Goal: Transaction & Acquisition: Purchase product/service

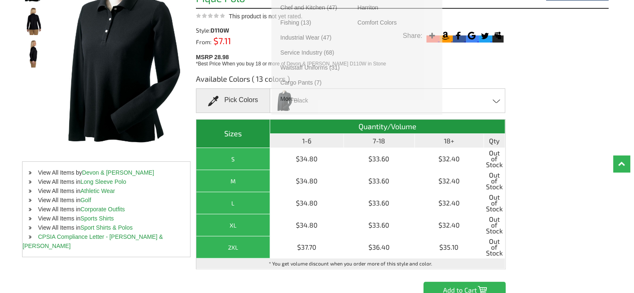
scroll to position [125, 0]
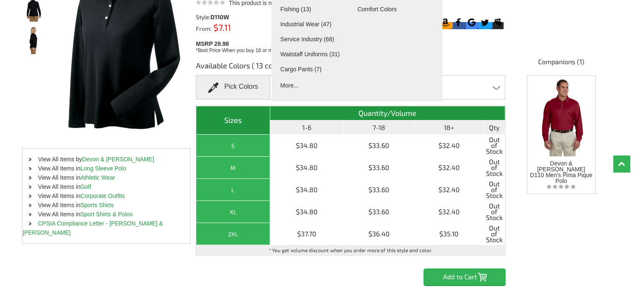
click at [495, 86] on span at bounding box center [497, 88] width 8 height 4
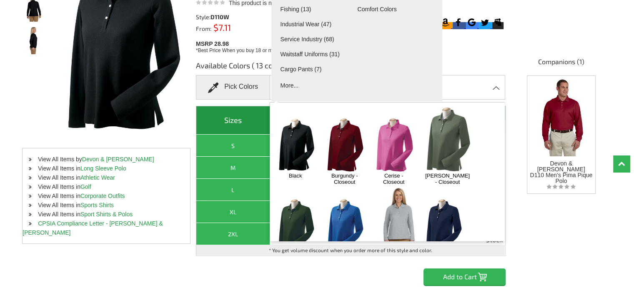
click at [445, 135] on img at bounding box center [447, 139] width 53 height 66
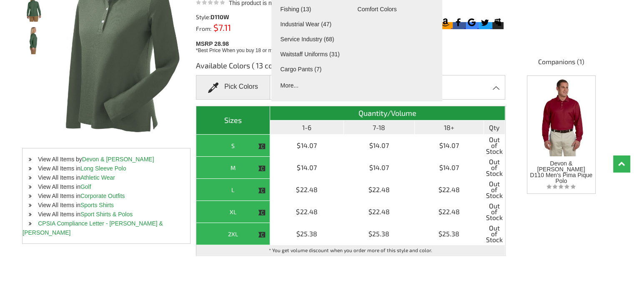
click at [453, 82] on div "Dill Black Burgundy - Closeout Cerise - Closeout Dill - Closeout Forest - Close…" at bounding box center [387, 87] width 235 height 25
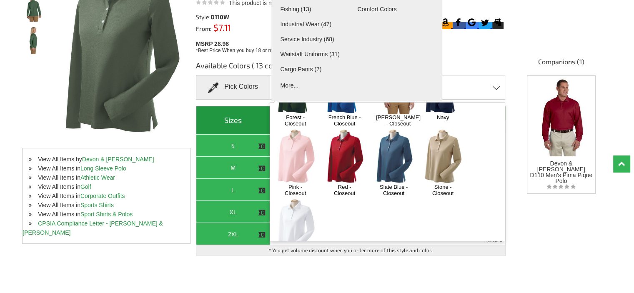
scroll to position [142, 0]
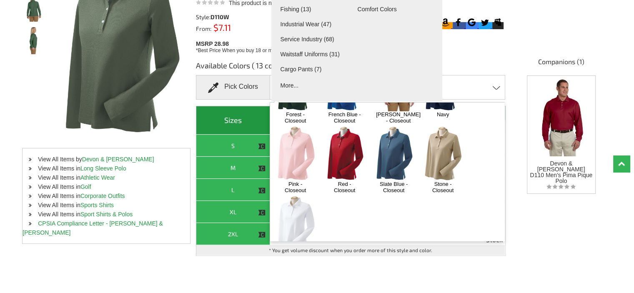
click at [397, 126] on img at bounding box center [394, 153] width 44 height 55
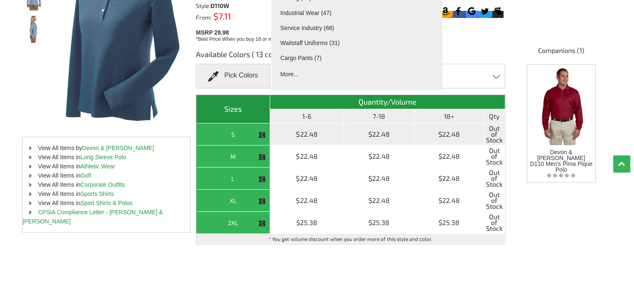
scroll to position [83, 0]
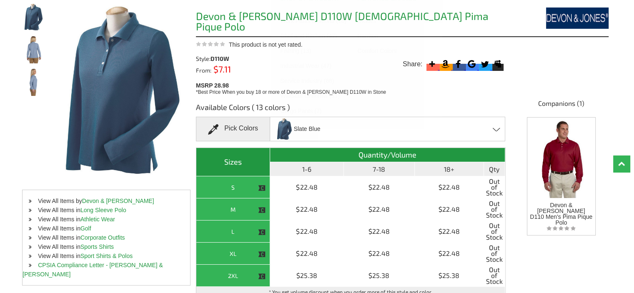
click at [415, 125] on ul "Shop by Category Work Pants & Shorts (18) Chef and Kitchen (47) Fishing (13) In…" at bounding box center [356, 63] width 171 height 159
click at [328, 129] on link "More..." at bounding box center [316, 127] width 73 height 8
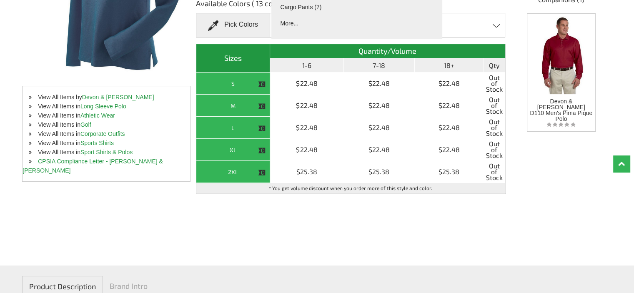
scroll to position [208, 0]
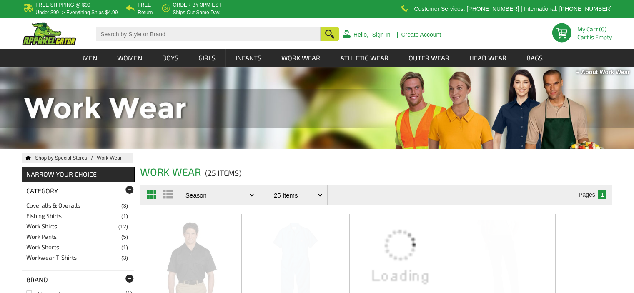
click at [314, 121] on div at bounding box center [317, 108] width 634 height 82
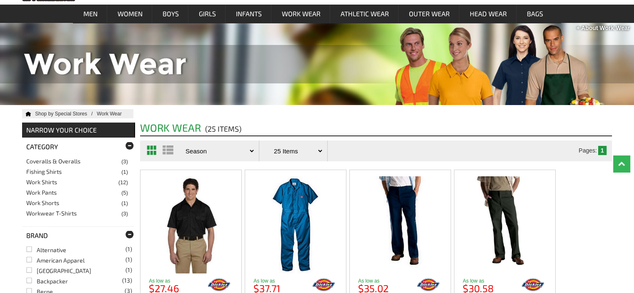
scroll to position [125, 0]
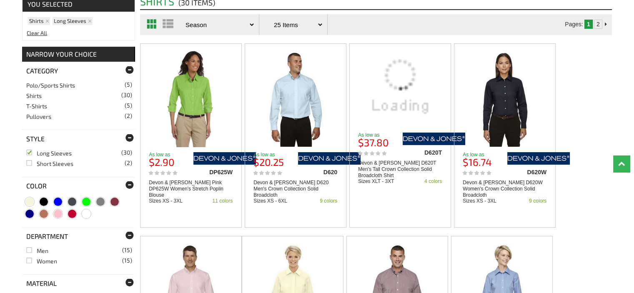
scroll to position [125, 0]
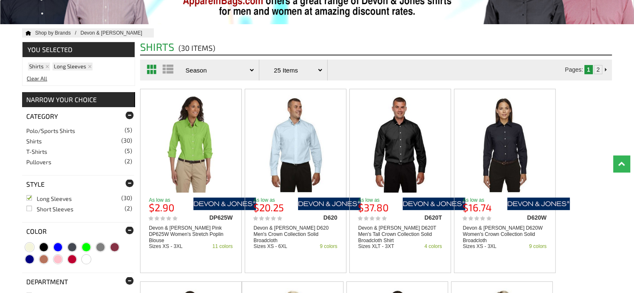
click at [42, 163] on link "Pullovers (2)" at bounding box center [38, 161] width 25 height 7
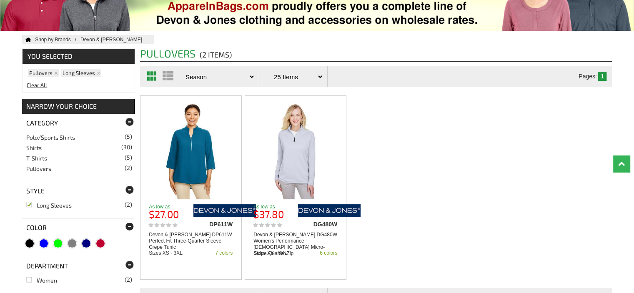
scroll to position [125, 0]
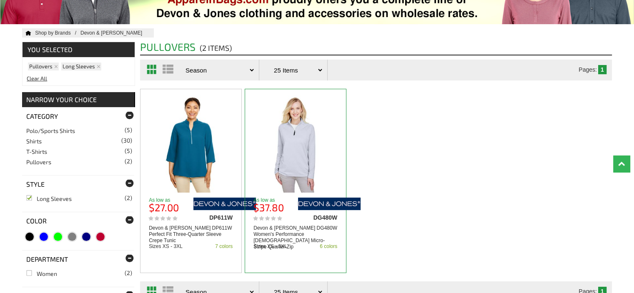
click at [290, 150] on img at bounding box center [296, 143] width 78 height 97
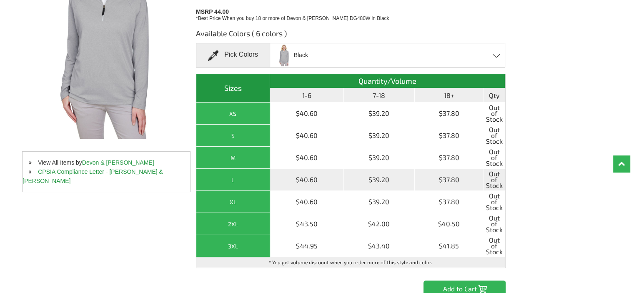
scroll to position [167, 0]
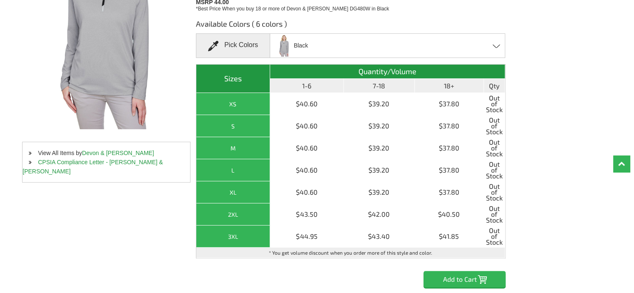
click at [495, 46] on span at bounding box center [497, 46] width 8 height 4
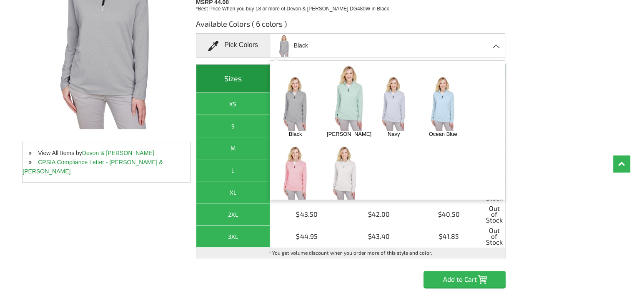
click at [292, 155] on img at bounding box center [295, 172] width 44 height 55
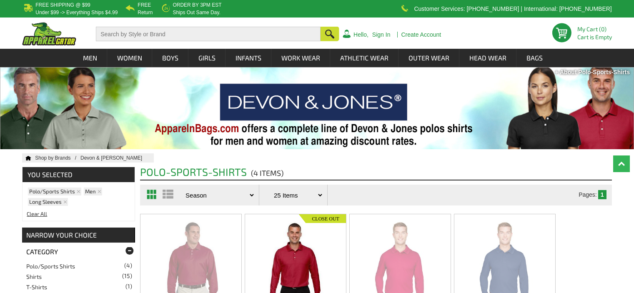
scroll to position [250, 0]
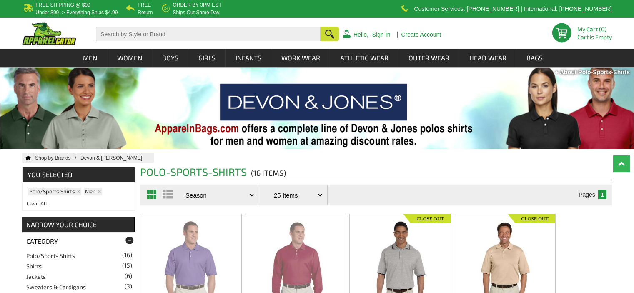
scroll to position [250, 0]
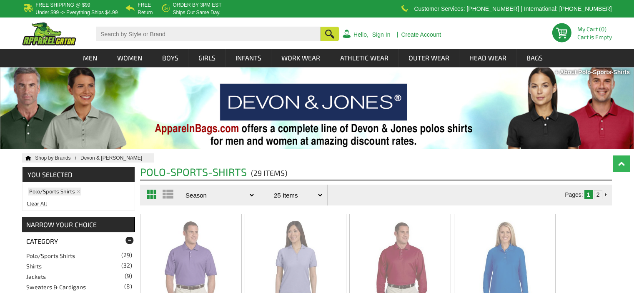
scroll to position [333, 0]
